Goal: Task Accomplishment & Management: Manage account settings

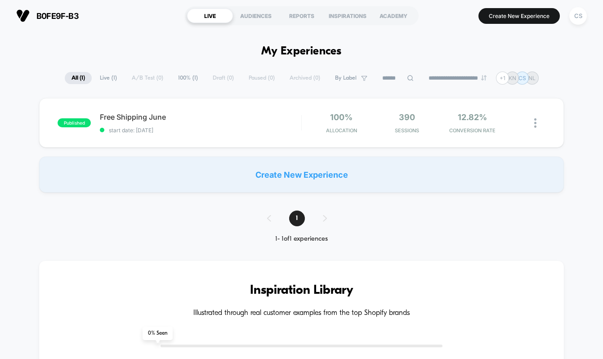
click at [23, 16] on img at bounding box center [22, 15] width 13 height 13
click at [573, 16] on div "CS" at bounding box center [578, 16] width 18 height 18
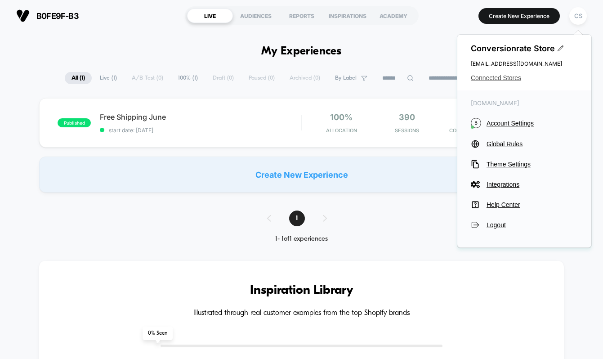
click at [498, 78] on span "Connected Stores" at bounding box center [524, 77] width 107 height 7
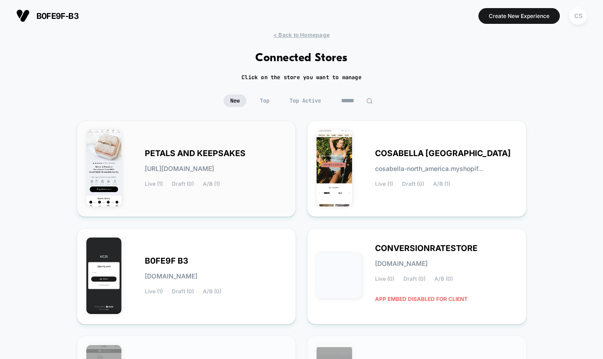
click at [195, 151] on span "PETALS AND KEEPSAKES" at bounding box center [195, 153] width 101 height 6
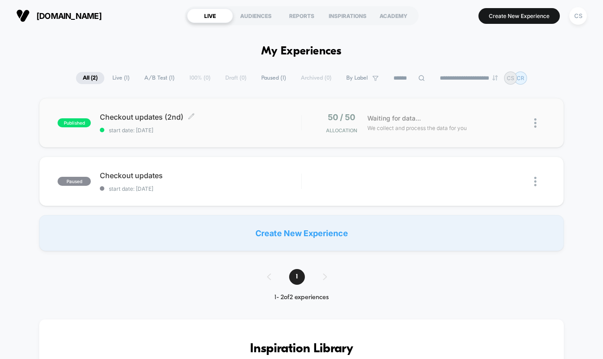
click at [158, 116] on span "Checkout updates (2nd) Click to edit experience details" at bounding box center [200, 116] width 201 height 9
